Goal: Task Accomplishment & Management: Use online tool/utility

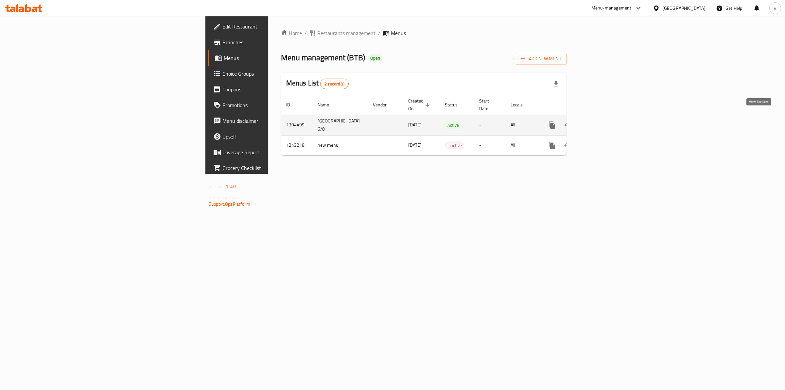
click at [603, 121] on icon "enhanced table" at bounding box center [600, 125] width 8 height 8
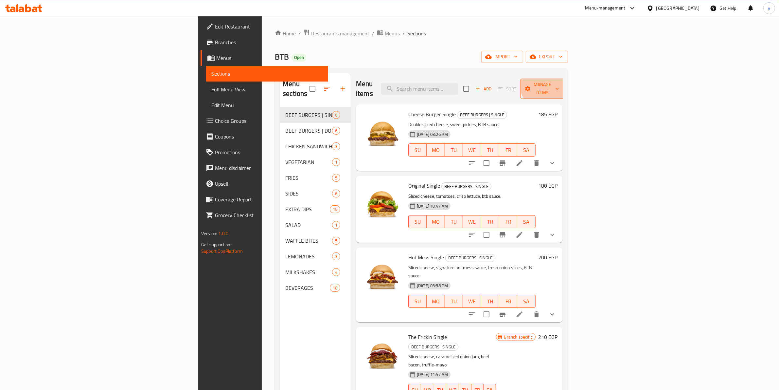
click at [564, 79] on button "Manage items" at bounding box center [543, 89] width 44 height 20
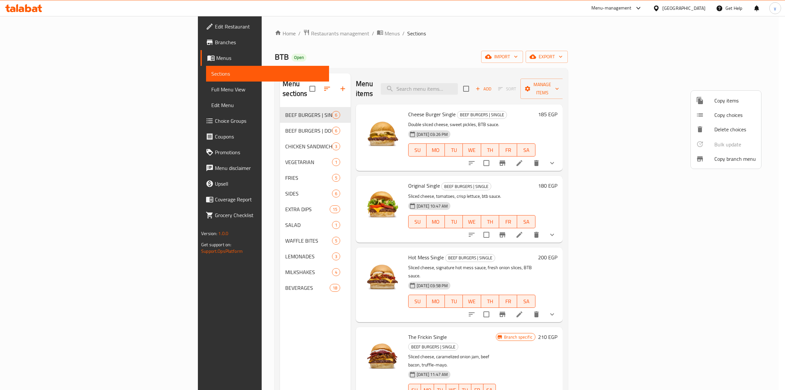
click at [741, 158] on span "Copy branch menu" at bounding box center [736, 159] width 42 height 8
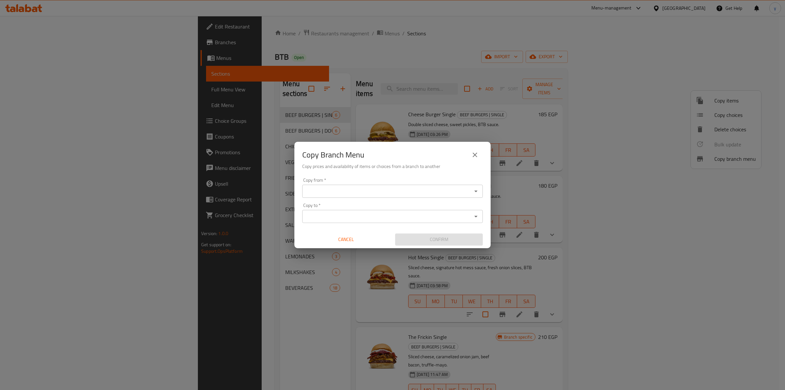
click at [431, 186] on div "Copy from *" at bounding box center [392, 191] width 181 height 13
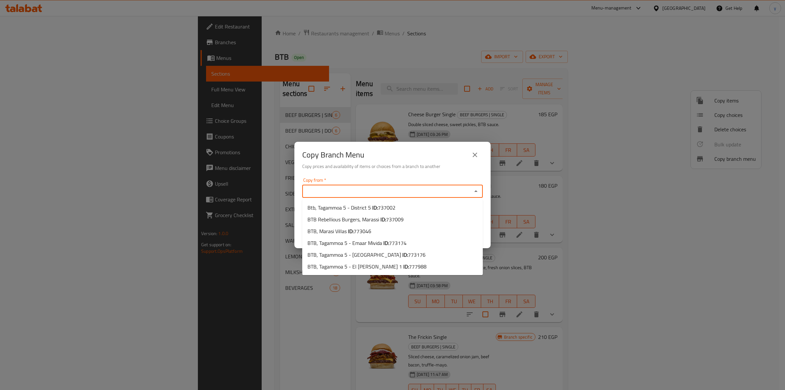
click at [379, 195] on input "Copy from   *" at bounding box center [387, 191] width 166 height 9
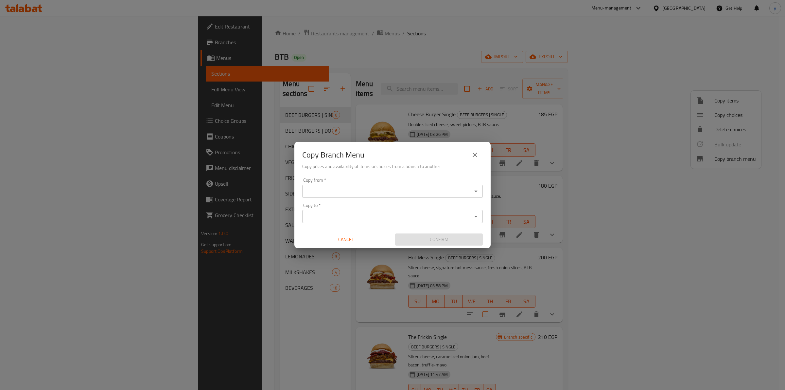
click at [323, 188] on input "Copy from   *" at bounding box center [387, 191] width 166 height 9
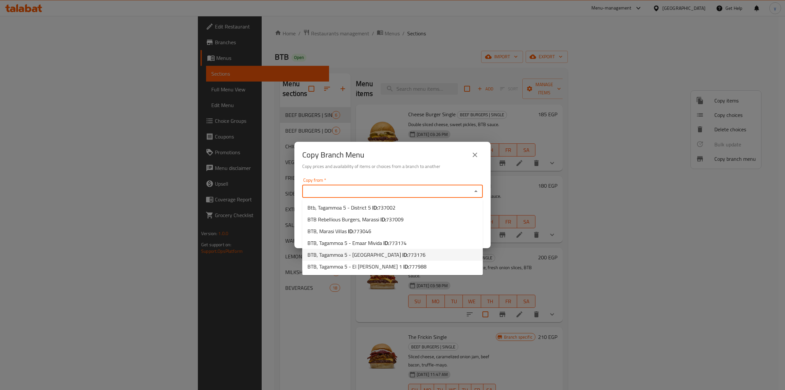
click at [403, 254] on b "ID:" at bounding box center [406, 255] width 6 height 10
type input "BTB, Tagammoa 5 - [GEOGRAPHIC_DATA]"
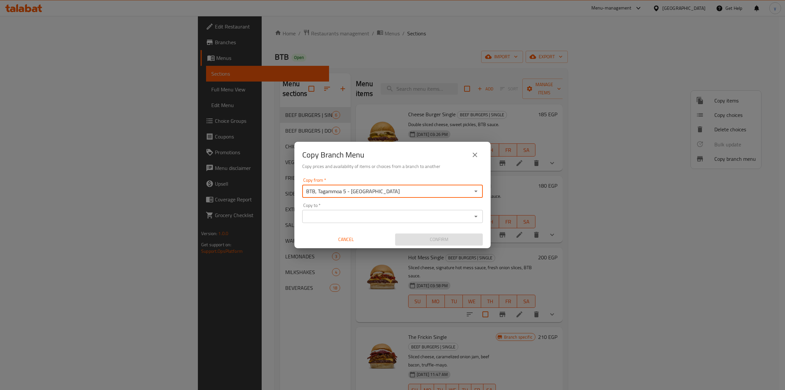
click at [376, 218] on input "Copy to   *" at bounding box center [387, 216] width 166 height 9
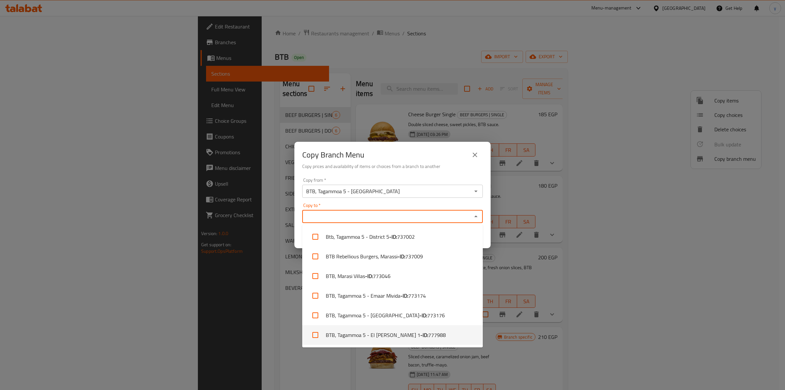
click at [421, 331] on b "- ID:" at bounding box center [425, 335] width 8 height 8
checkbox input "true"
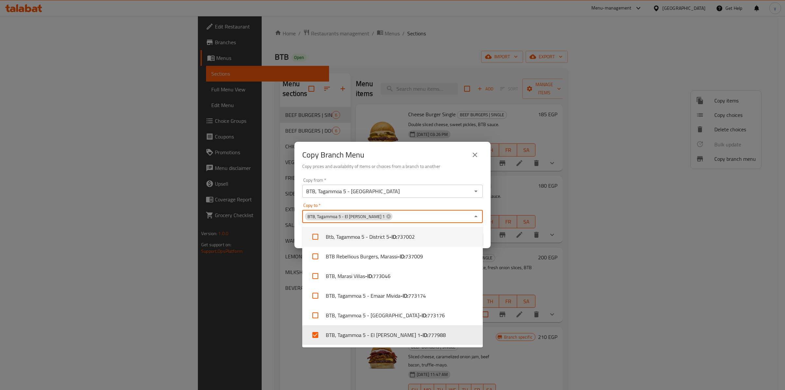
click at [455, 218] on input "Copy to   *" at bounding box center [431, 216] width 77 height 9
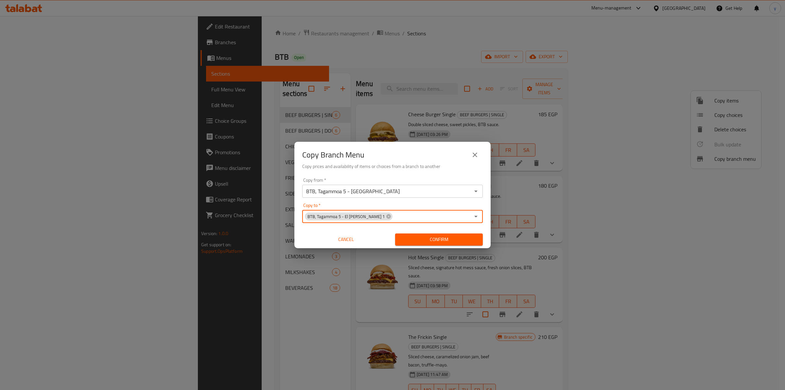
click at [431, 238] on span "Confirm" at bounding box center [439, 239] width 77 height 8
